Goal: Navigation & Orientation: Find specific page/section

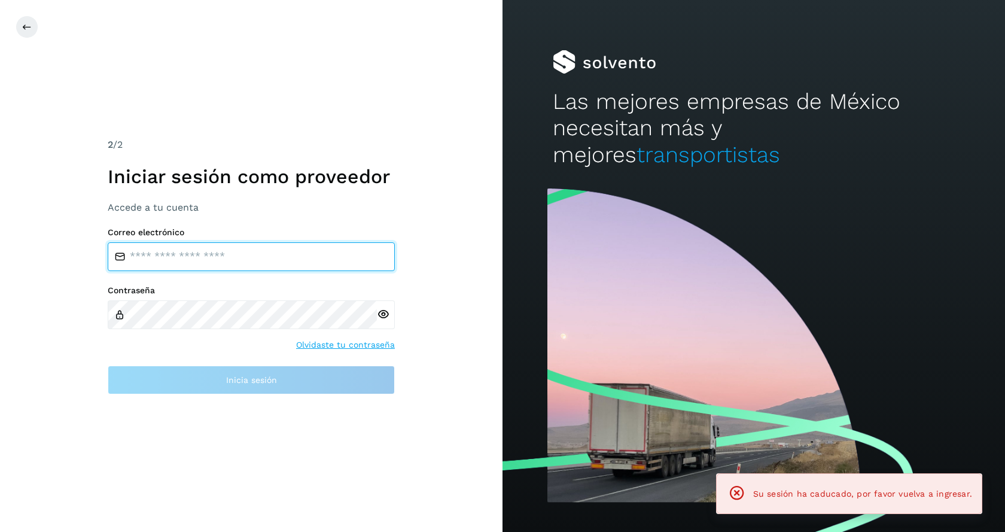
type input "**********"
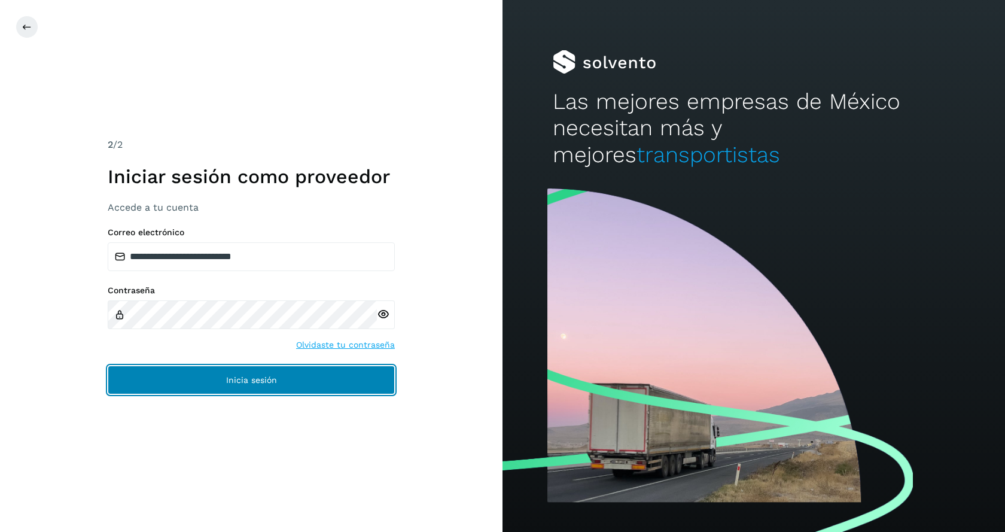
click at [333, 385] on button "Inicia sesión" at bounding box center [251, 379] width 287 height 29
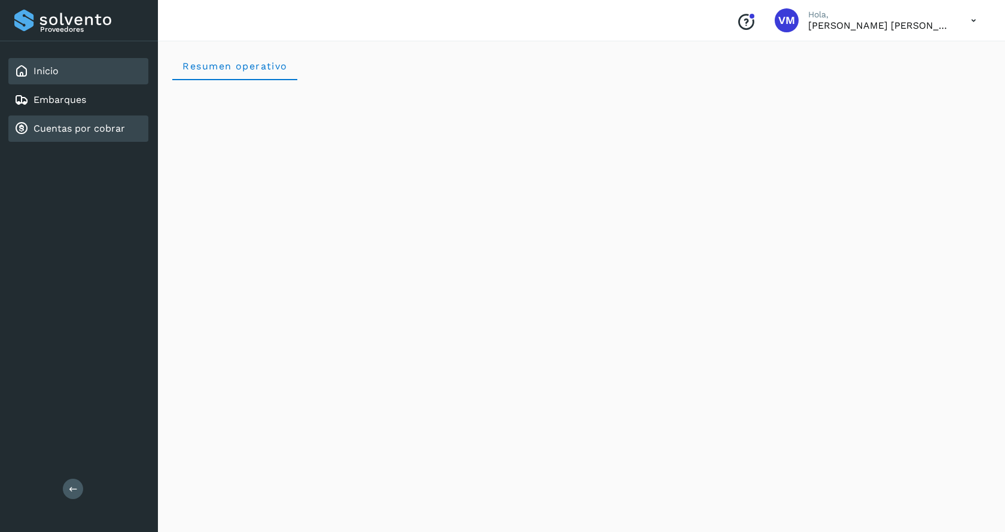
click at [67, 128] on link "Cuentas por cobrar" at bounding box center [79, 128] width 92 height 11
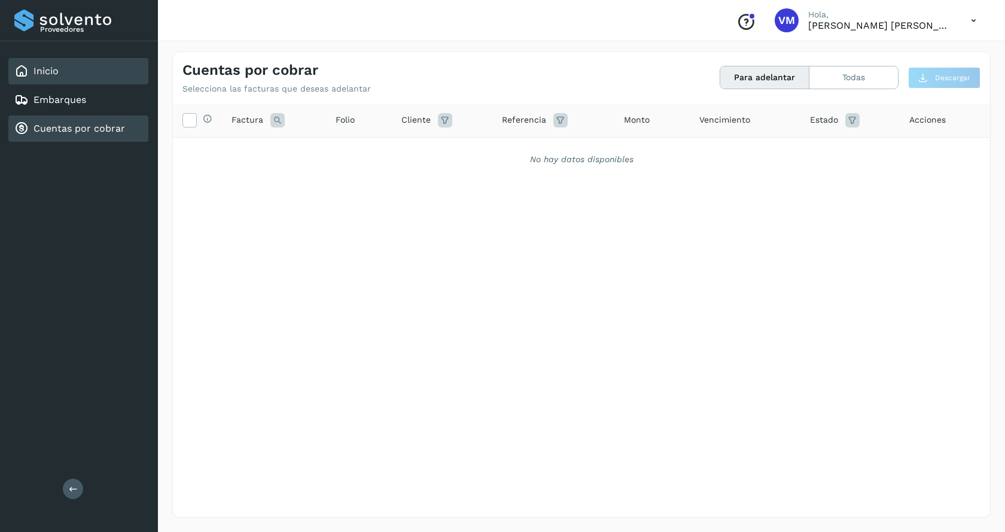
click at [47, 69] on link "Inicio" at bounding box center [45, 70] width 25 height 11
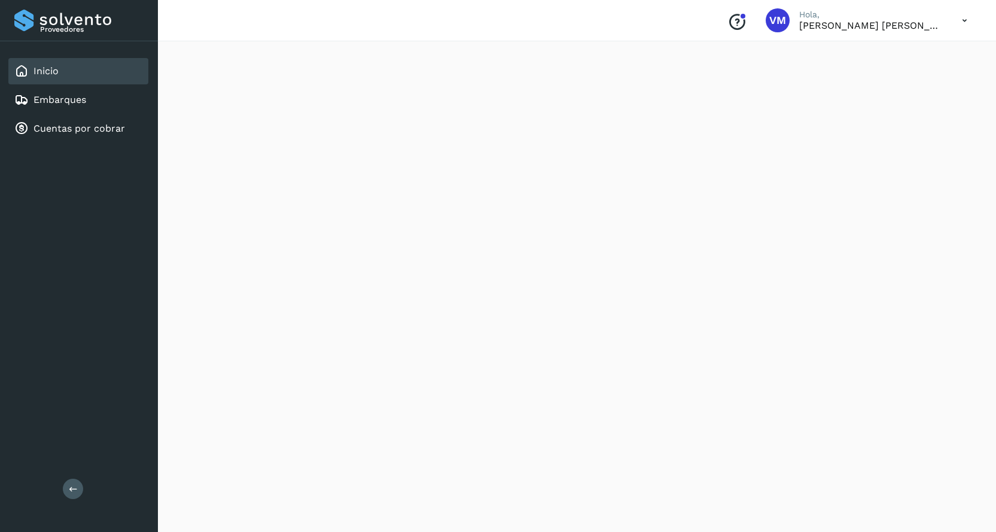
scroll to position [273, 0]
click at [59, 99] on link "Embarques" at bounding box center [59, 99] width 53 height 11
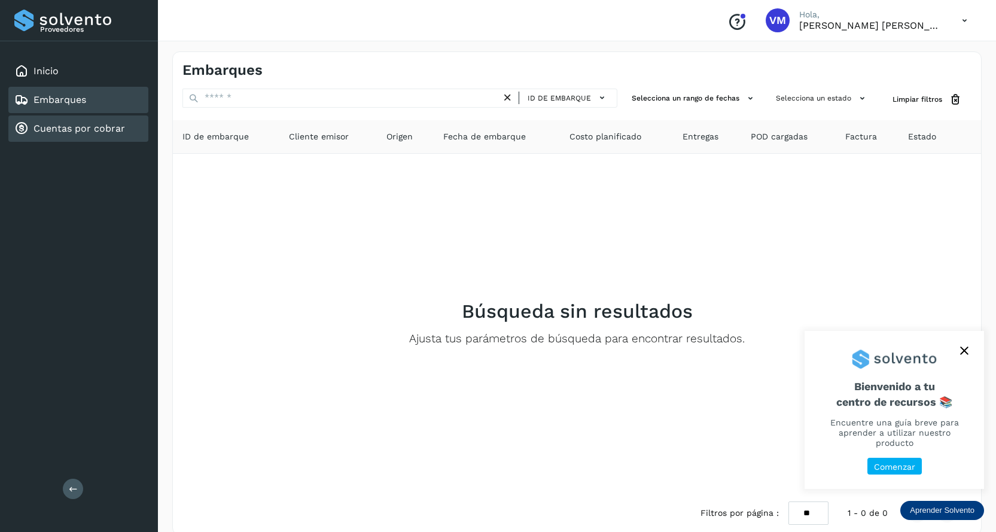
click at [54, 120] on div "Cuentas por cobrar" at bounding box center [78, 128] width 140 height 26
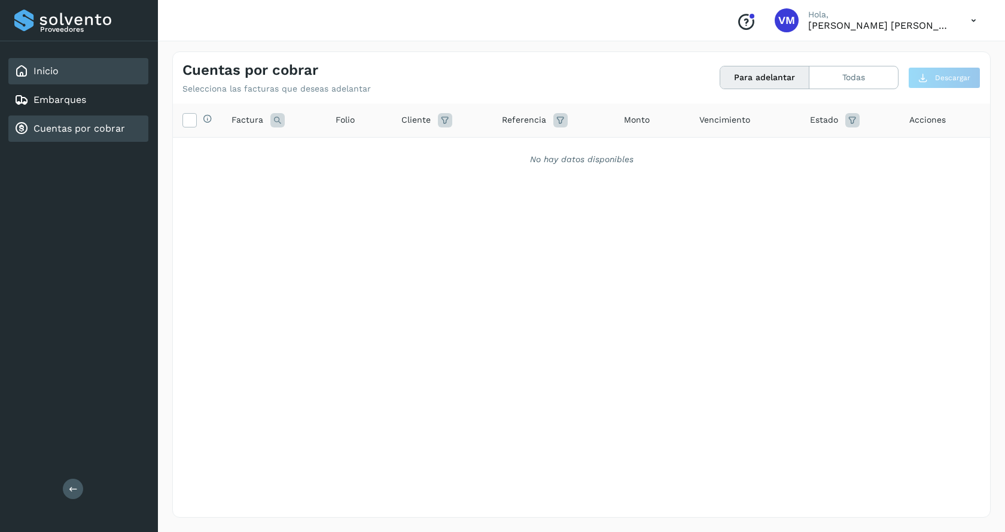
click at [51, 65] on link "Inicio" at bounding box center [45, 70] width 25 height 11
